Goal: Information Seeking & Learning: Find contact information

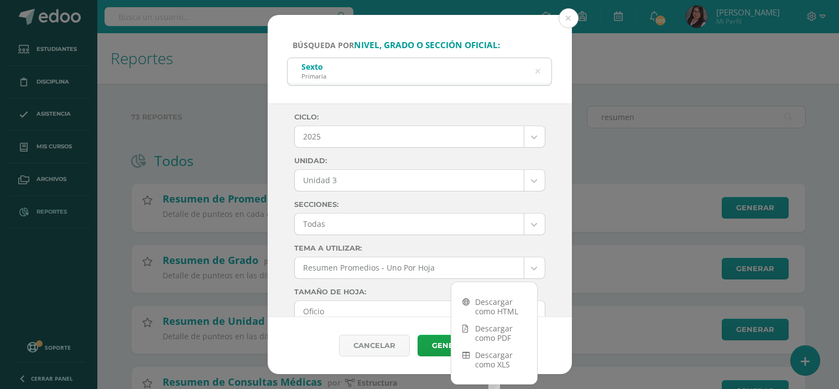
select select "Unidad 3"
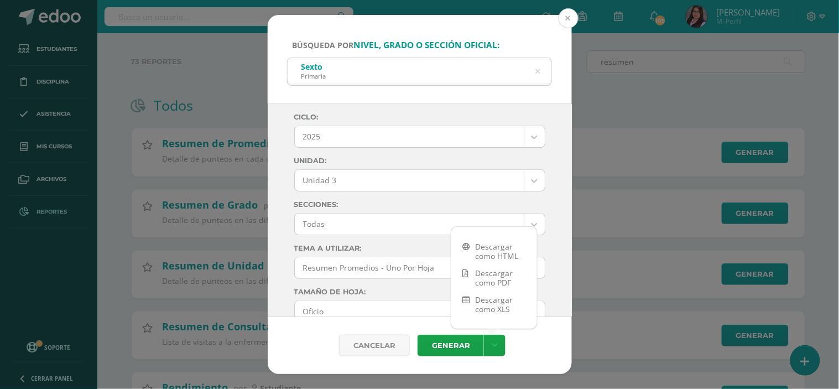
scroll to position [578, 0]
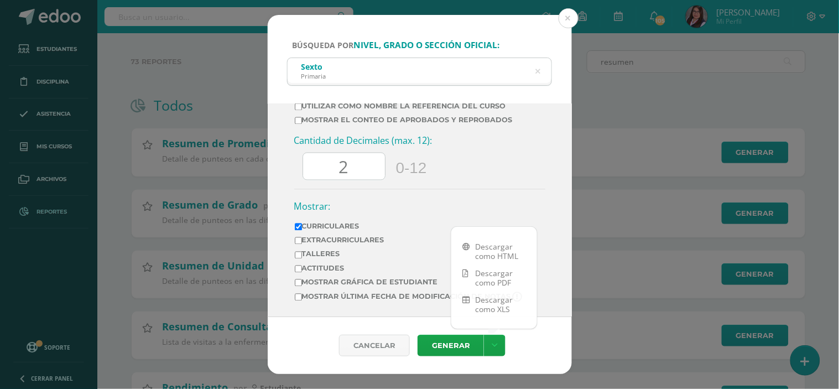
drag, startPoint x: 568, startPoint y: 21, endPoint x: 478, endPoint y: 28, distance: 90.4
click at [568, 21] on button at bounding box center [568, 18] width 20 height 20
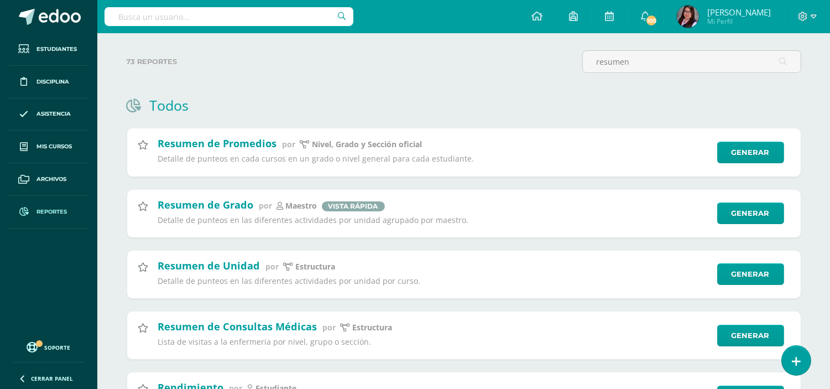
click at [229, 9] on input "text" at bounding box center [228, 16] width 249 height 19
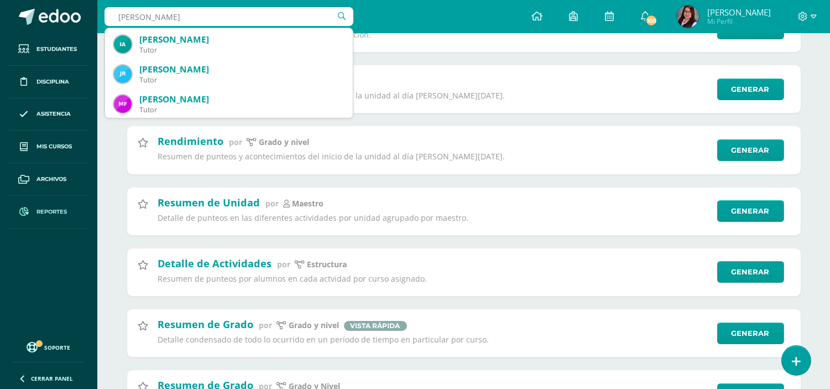
scroll to position [0, 0]
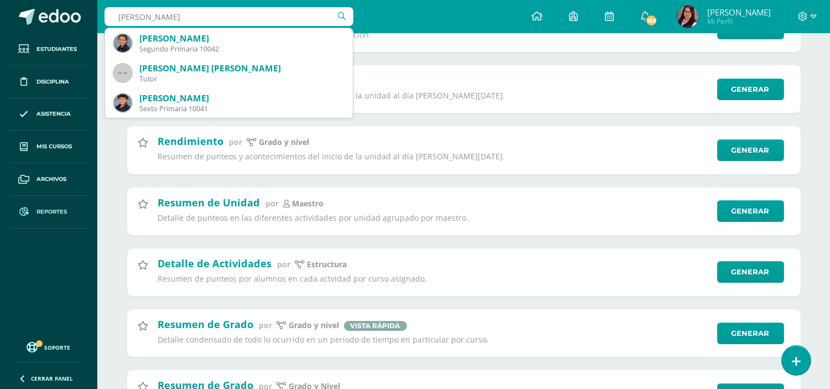
click at [179, 21] on input "matias guzman" at bounding box center [228, 16] width 249 height 19
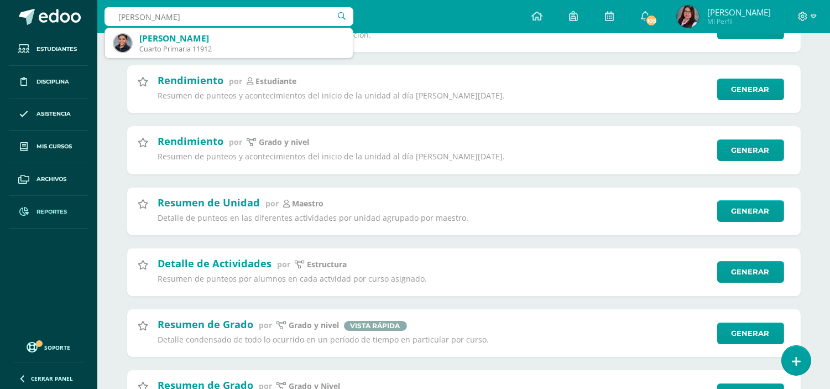
type input "mathias guzman"
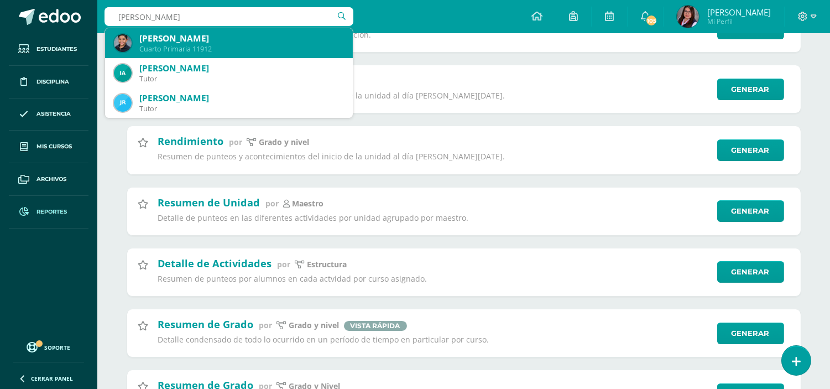
click at [191, 39] on div "[PERSON_NAME]" at bounding box center [241, 39] width 205 height 12
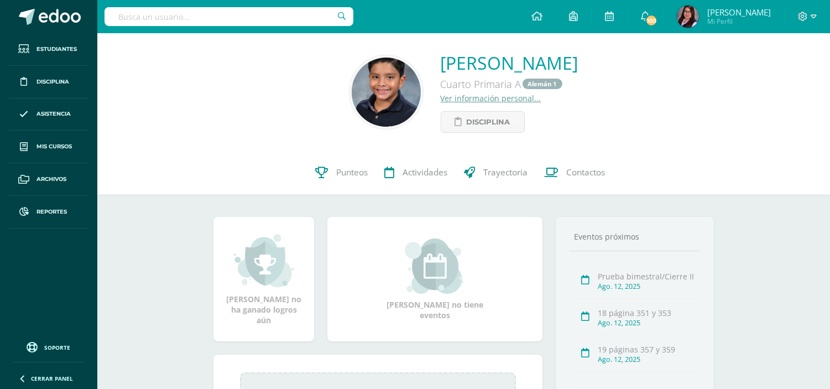
click at [459, 101] on link "Ver información personal..." at bounding box center [491, 98] width 101 height 11
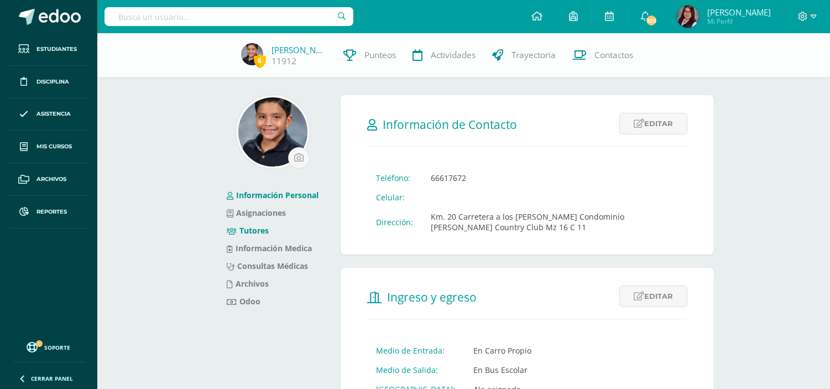
click at [250, 224] on li "Tutores" at bounding box center [273, 231] width 92 height 18
click at [252, 227] on link "Tutores" at bounding box center [248, 230] width 42 height 11
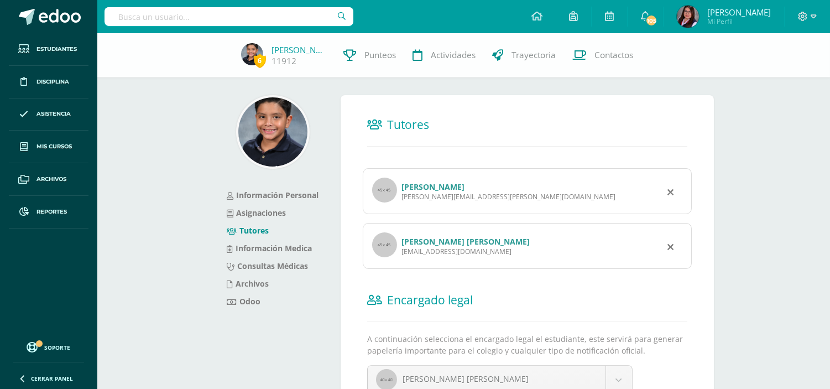
click at [484, 238] on link "[PERSON_NAME] [PERSON_NAME]" at bounding box center [465, 241] width 128 height 11
